Goal: Task Accomplishment & Management: Manage account settings

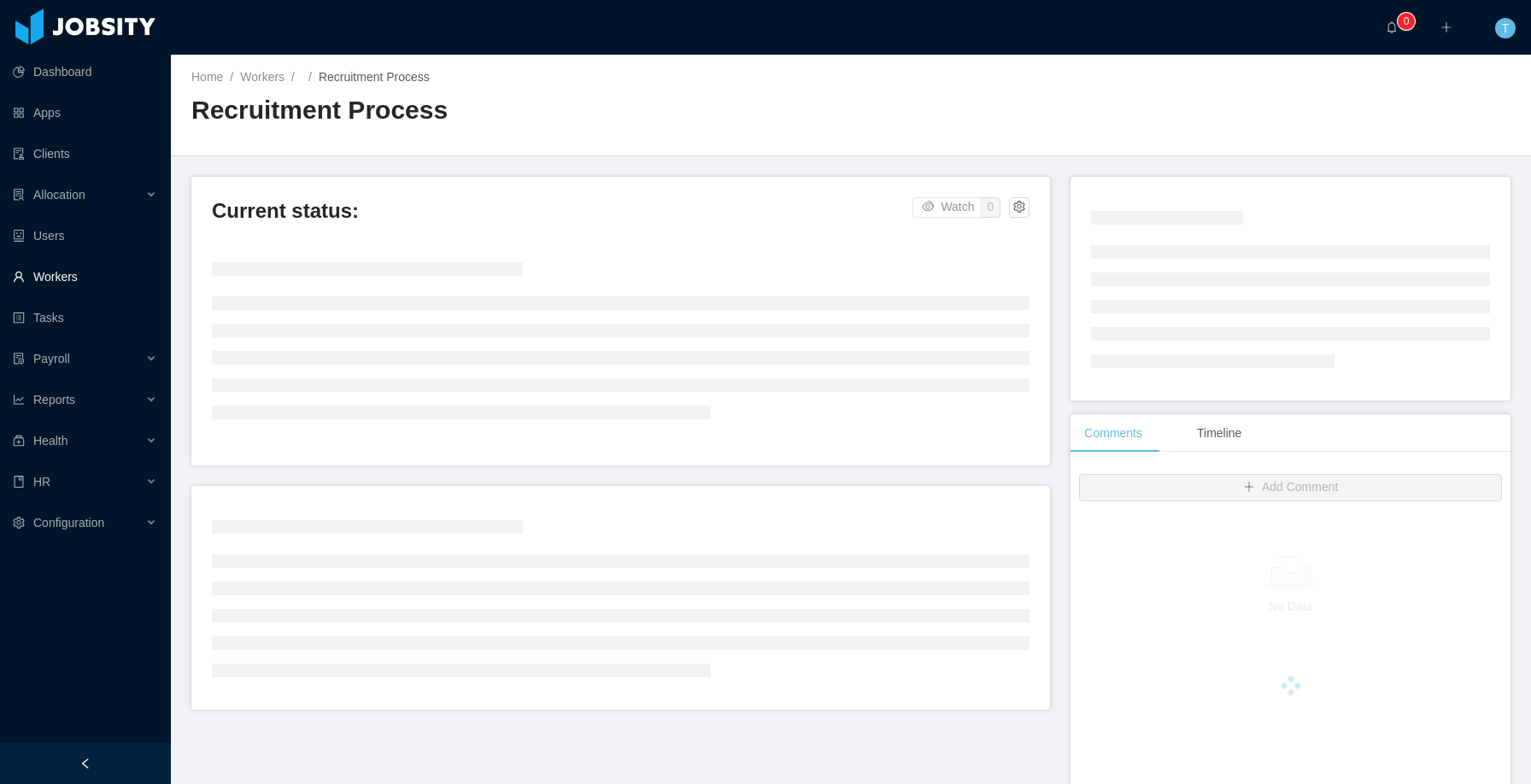
click at [62, 270] on link "Workers" at bounding box center [85, 277] width 145 height 34
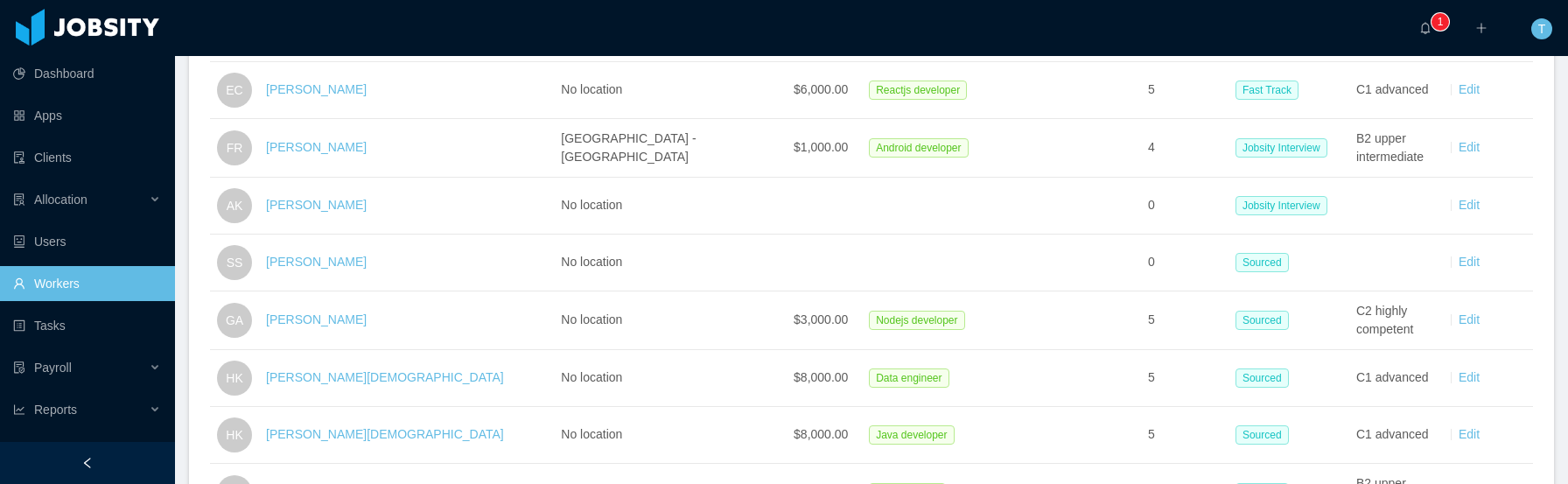
scroll to position [699, 0]
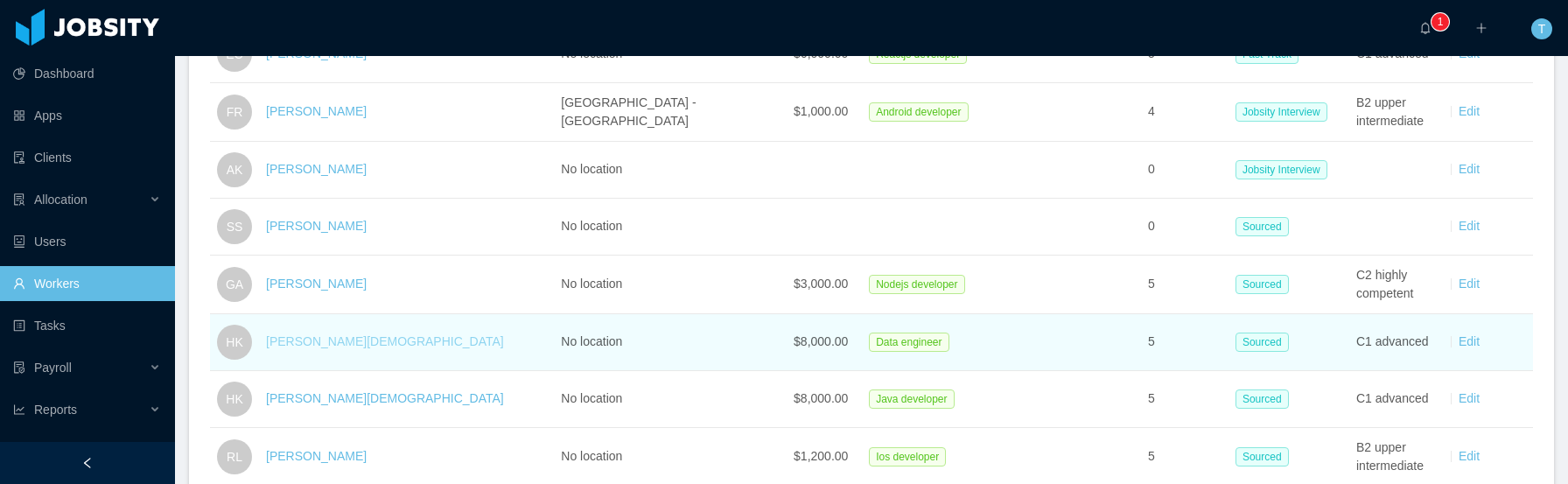
click at [297, 338] on link "[PERSON_NAME][DEMOGRAPHIC_DATA]" at bounding box center [385, 340] width 238 height 14
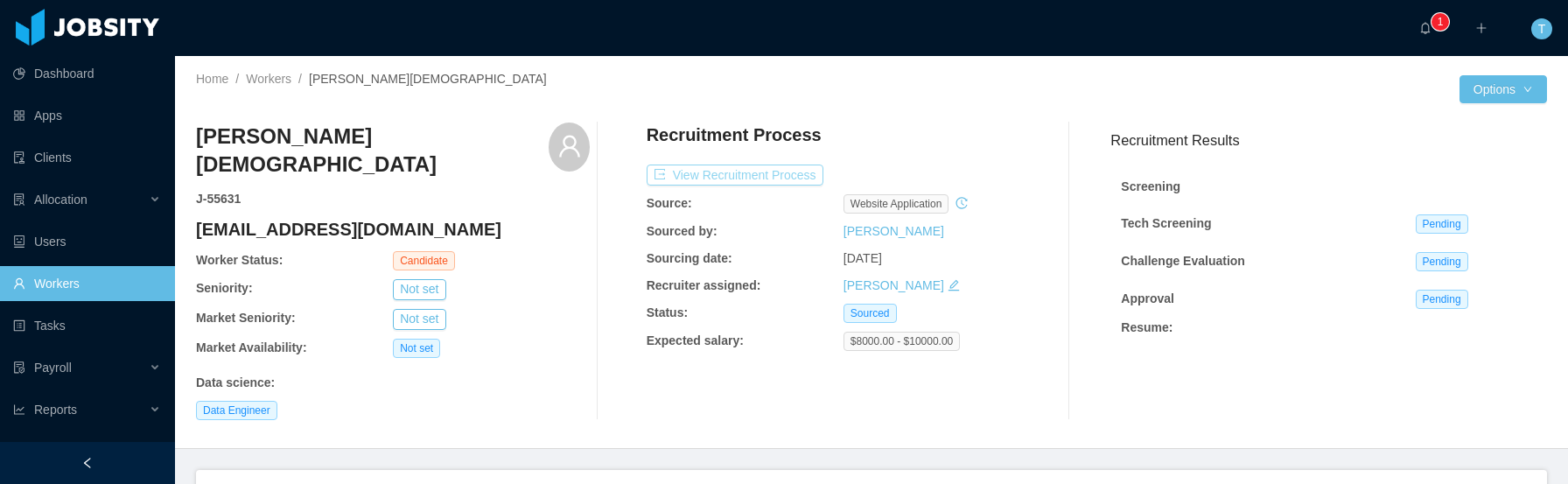
click at [777, 178] on button "View Recruitment Process" at bounding box center [735, 175] width 177 height 21
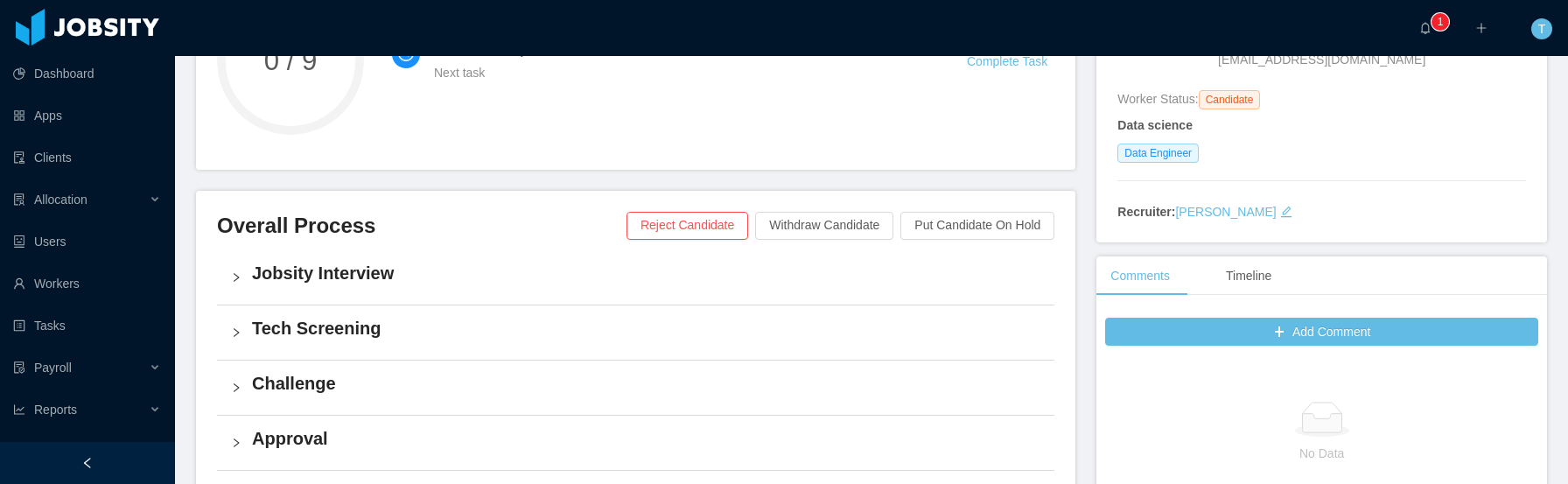
scroll to position [273, 0]
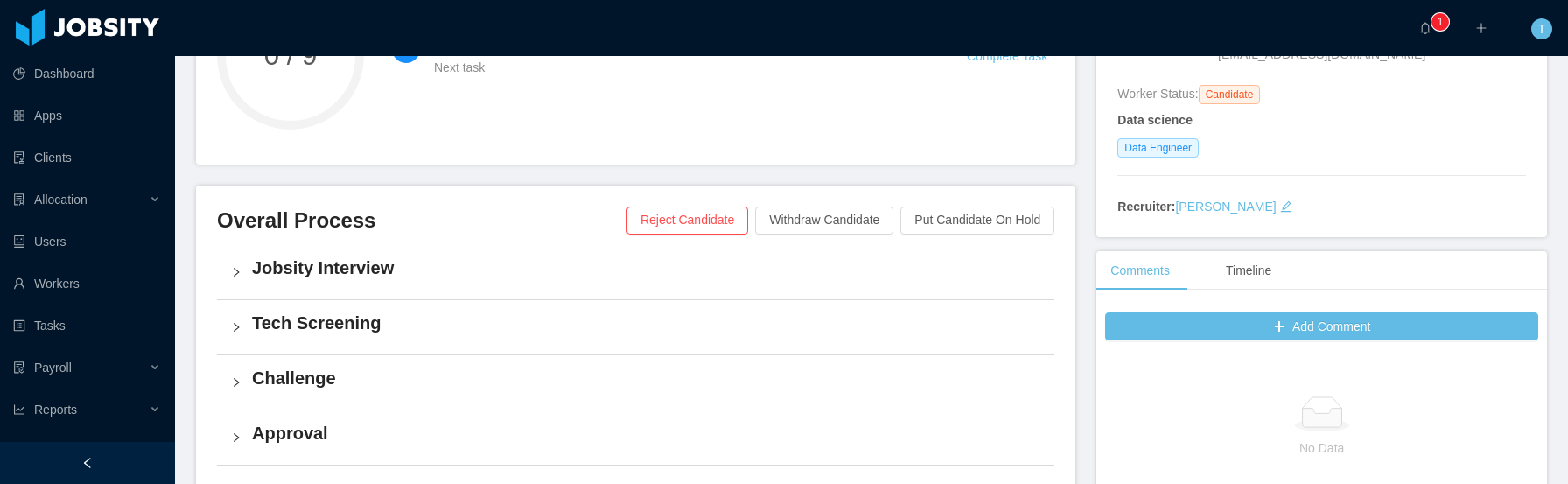
click at [233, 277] on div "Jobsity Interview" at bounding box center [636, 272] width 838 height 54
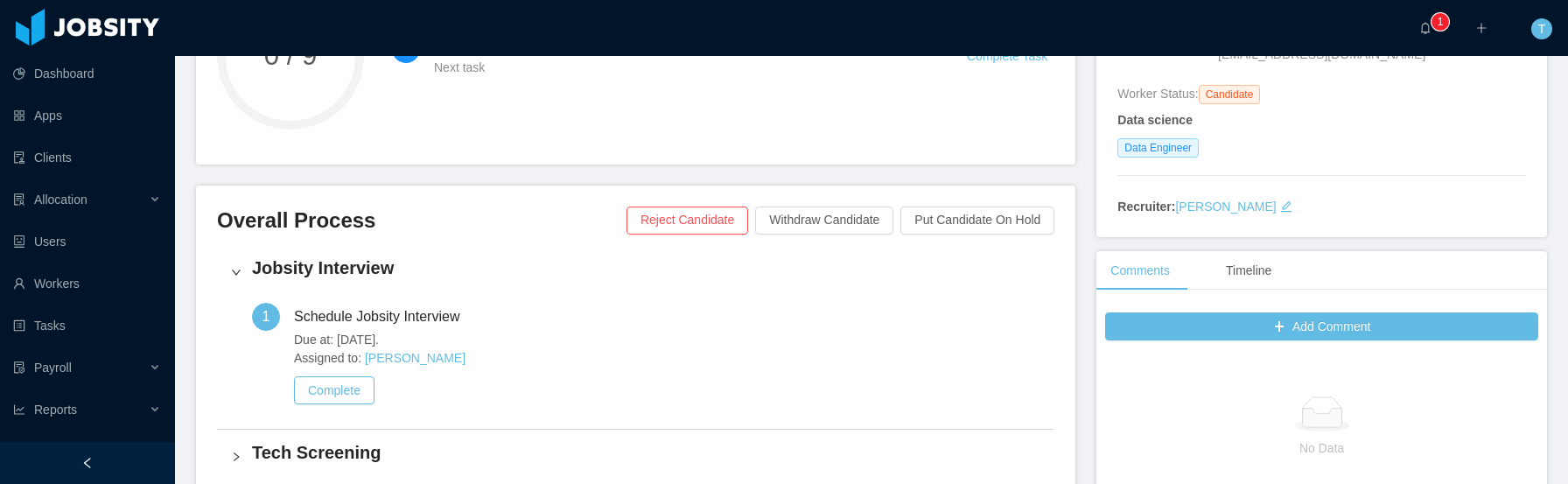
click at [234, 277] on div "Jobsity Interview" at bounding box center [636, 272] width 838 height 54
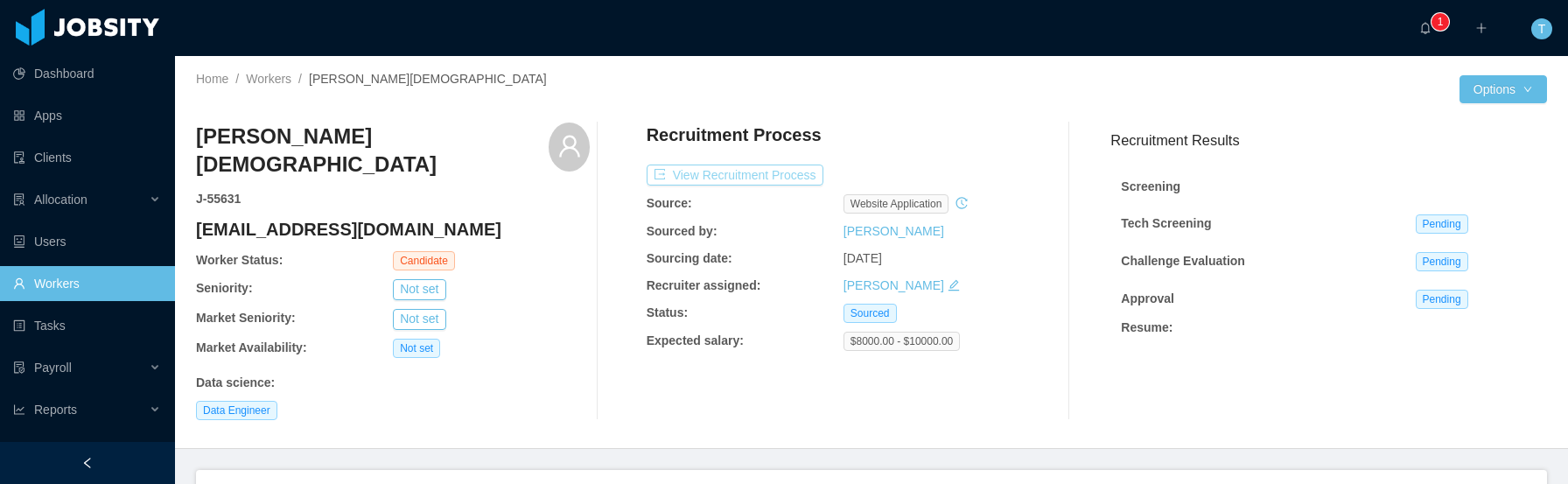
click at [714, 176] on button "View Recruitment Process" at bounding box center [735, 175] width 177 height 21
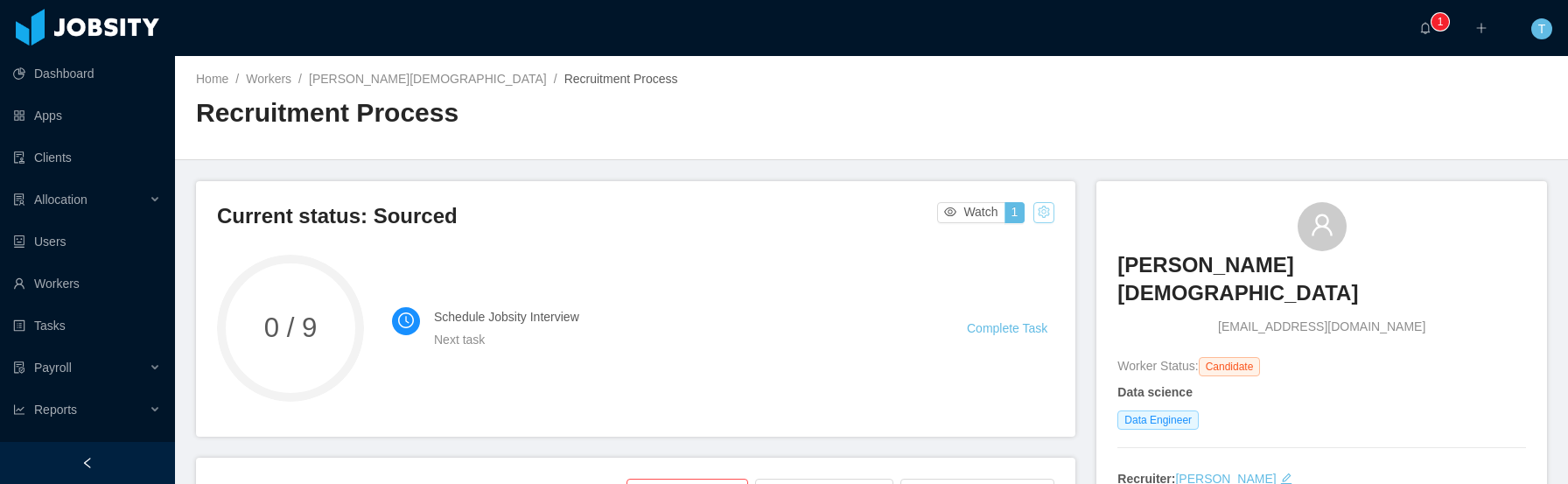
click at [1040, 210] on button "button" at bounding box center [1044, 212] width 21 height 21
click at [1028, 239] on div "Reset process" at bounding box center [993, 240] width 100 height 28
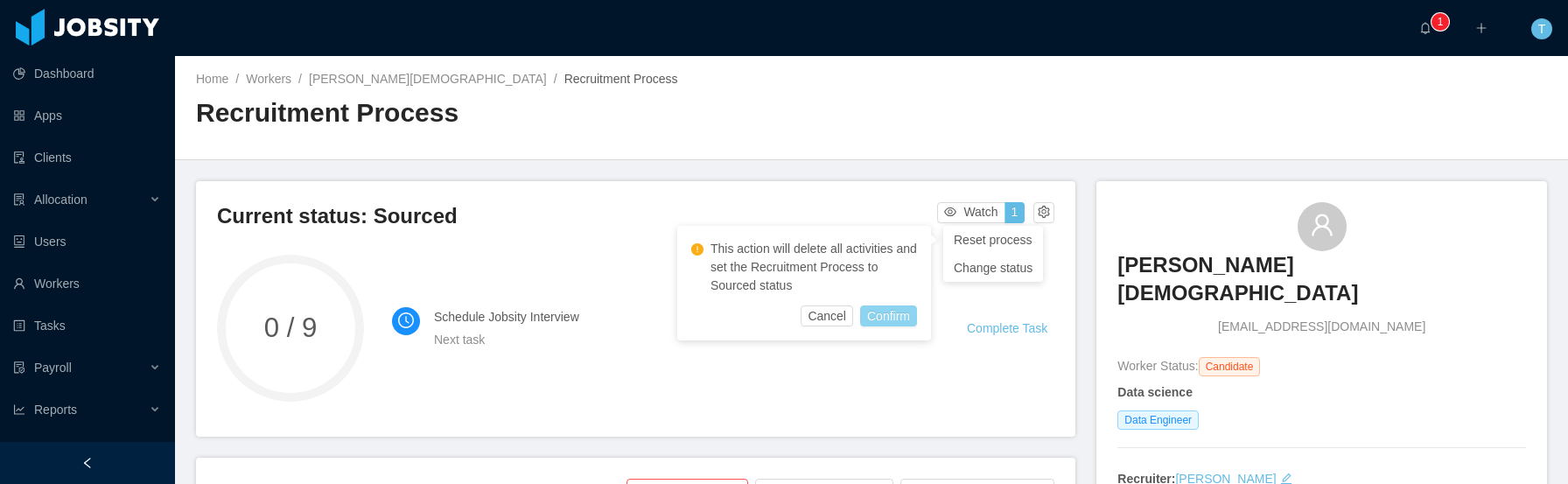
click at [886, 319] on button "Confirm" at bounding box center [888, 316] width 57 height 21
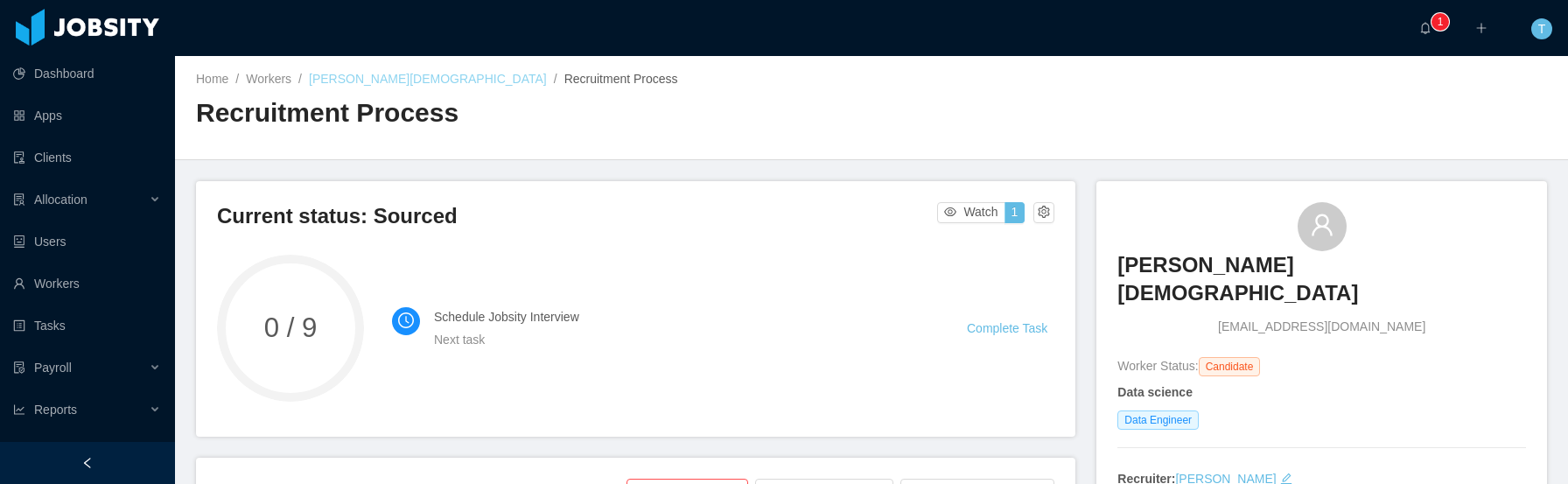
click at [351, 76] on link "[PERSON_NAME][DEMOGRAPHIC_DATA]" at bounding box center [428, 78] width 238 height 14
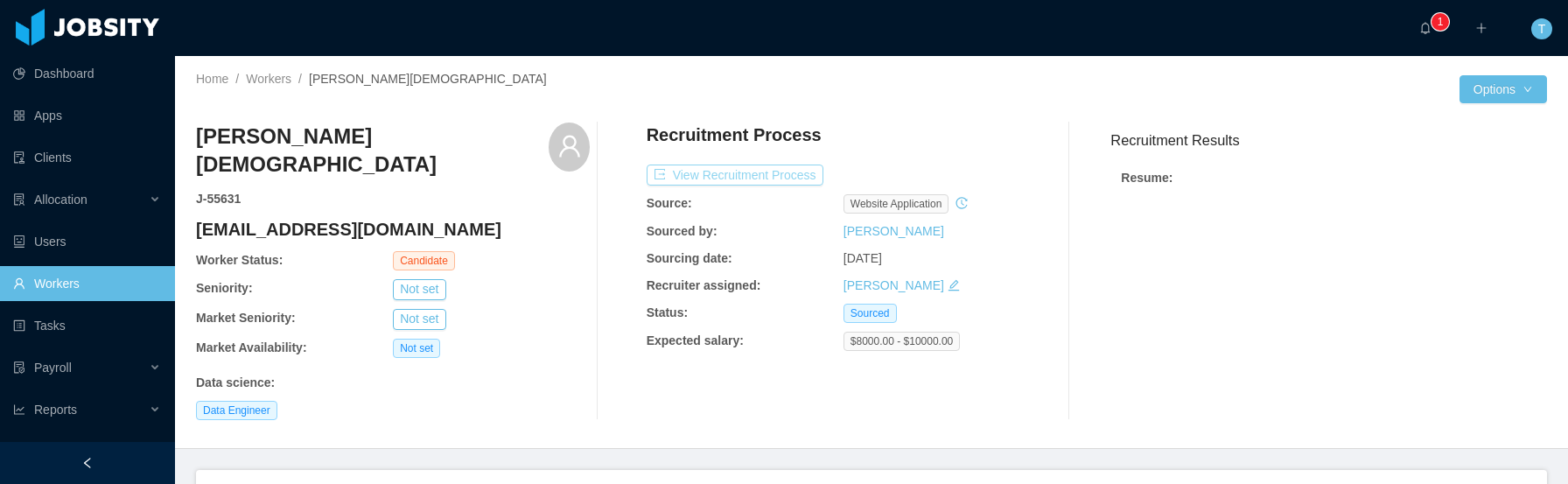
click at [774, 178] on button "View Recruitment Process" at bounding box center [735, 175] width 177 height 21
